Goal: Find specific page/section

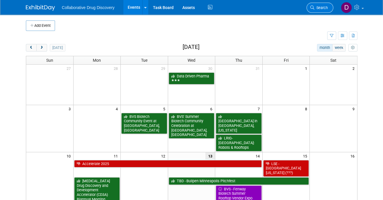
click at [321, 8] on span "Search" at bounding box center [320, 8] width 13 height 4
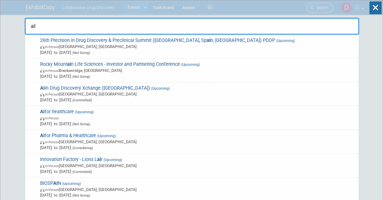
type input "a"
type input "A"
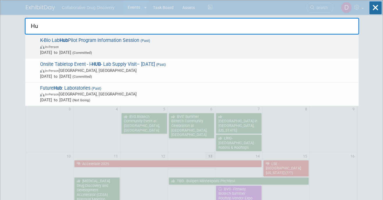
type input "H"
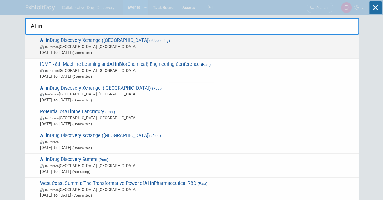
type input "AI in"
click at [104, 46] on span "In-Person [GEOGRAPHIC_DATA], [GEOGRAPHIC_DATA]" at bounding box center [198, 47] width 316 height 6
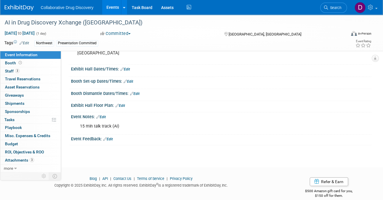
scroll to position [73, 0]
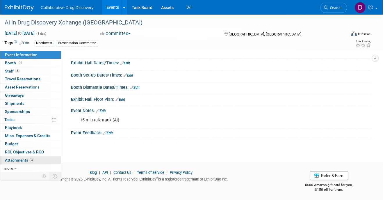
click at [23, 160] on span "Attachments 3" at bounding box center [19, 160] width 29 height 5
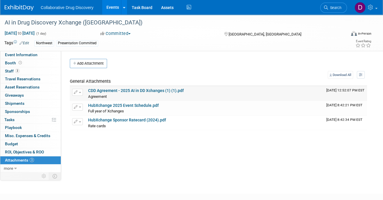
click at [127, 90] on link "CDD Agreement - 2025 AI in DD Xchanges (1) (1).pdf" at bounding box center [136, 90] width 96 height 5
